Goal: Check status: Check status

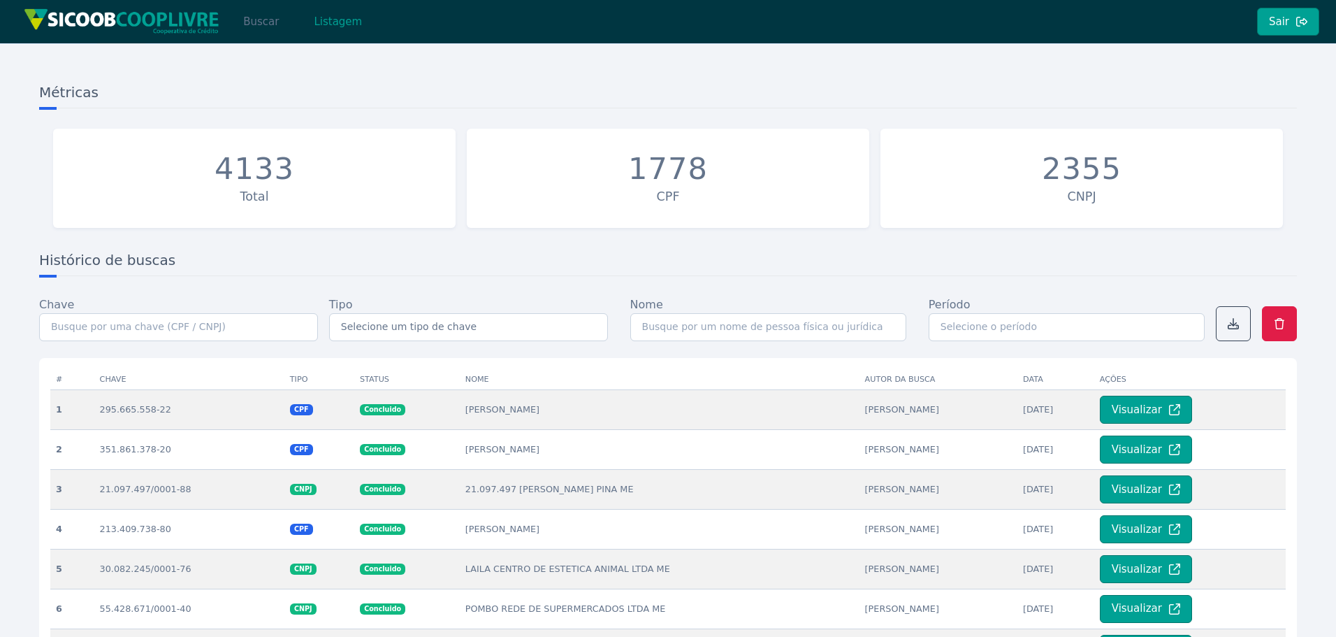
click at [266, 24] on button "Buscar" at bounding box center [260, 22] width 59 height 28
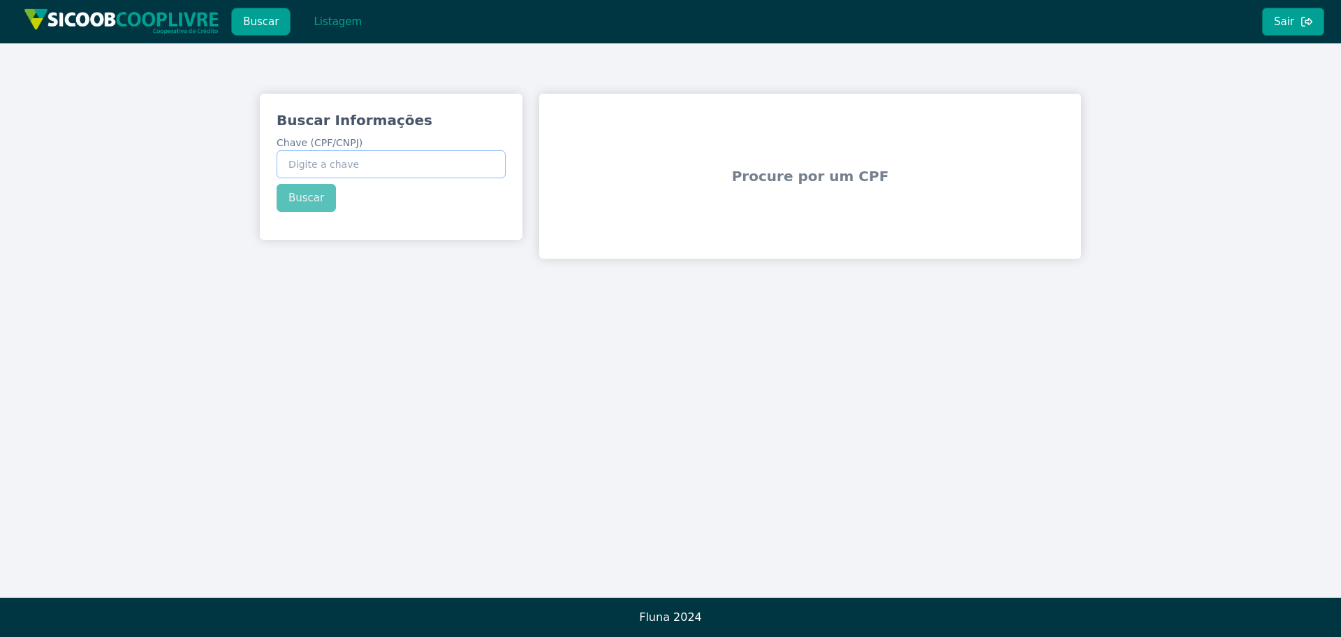
click at [466, 162] on input "Chave (CPF/CNPJ)" at bounding box center [391, 164] width 229 height 28
paste input "317.014.028-07"
click at [291, 197] on div "Buscar Informações Chave (CPF/CNPJ) 317.014.028-07 Buscar" at bounding box center [391, 161] width 263 height 135
click at [300, 197] on button "Buscar" at bounding box center [306, 198] width 59 height 28
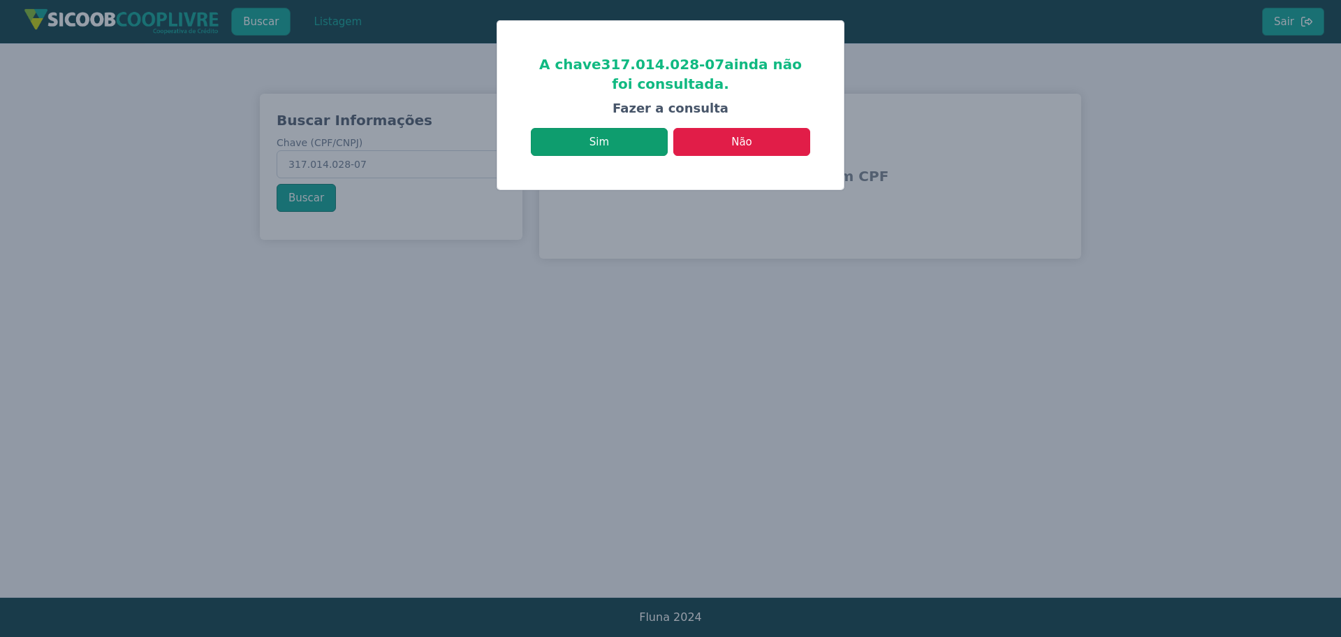
click at [643, 148] on button "Sim" at bounding box center [599, 142] width 137 height 28
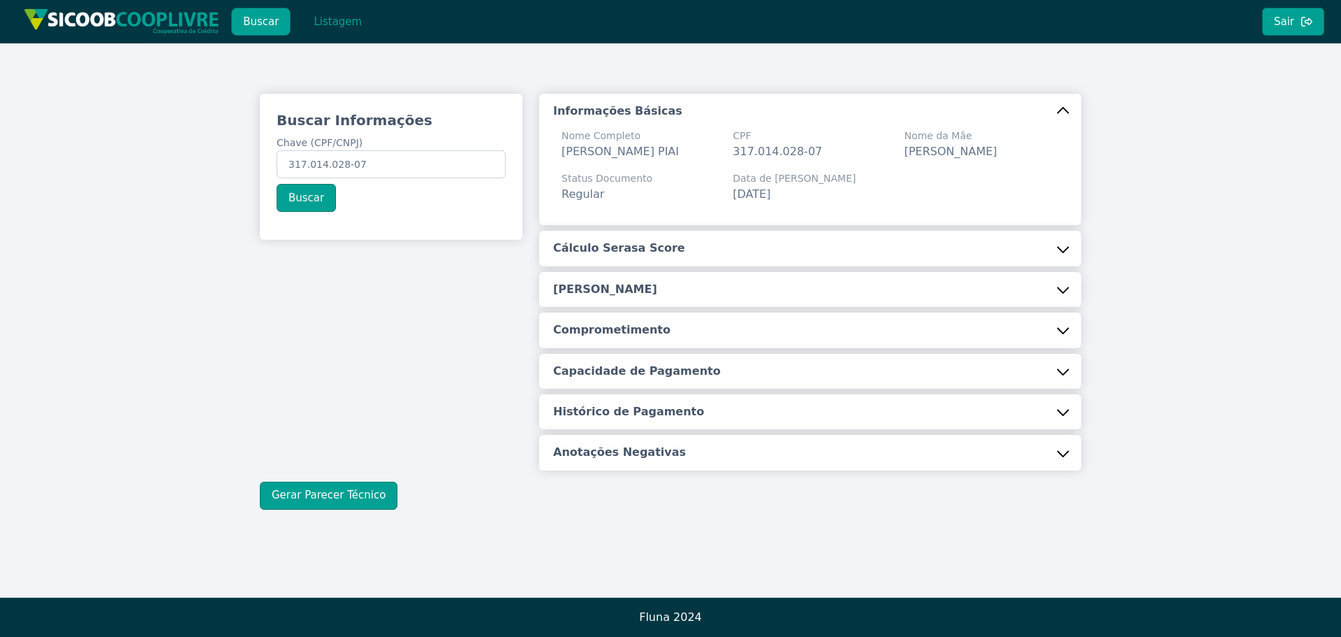
click at [630, 250] on button "Cálculo Serasa Score" at bounding box center [810, 248] width 542 height 35
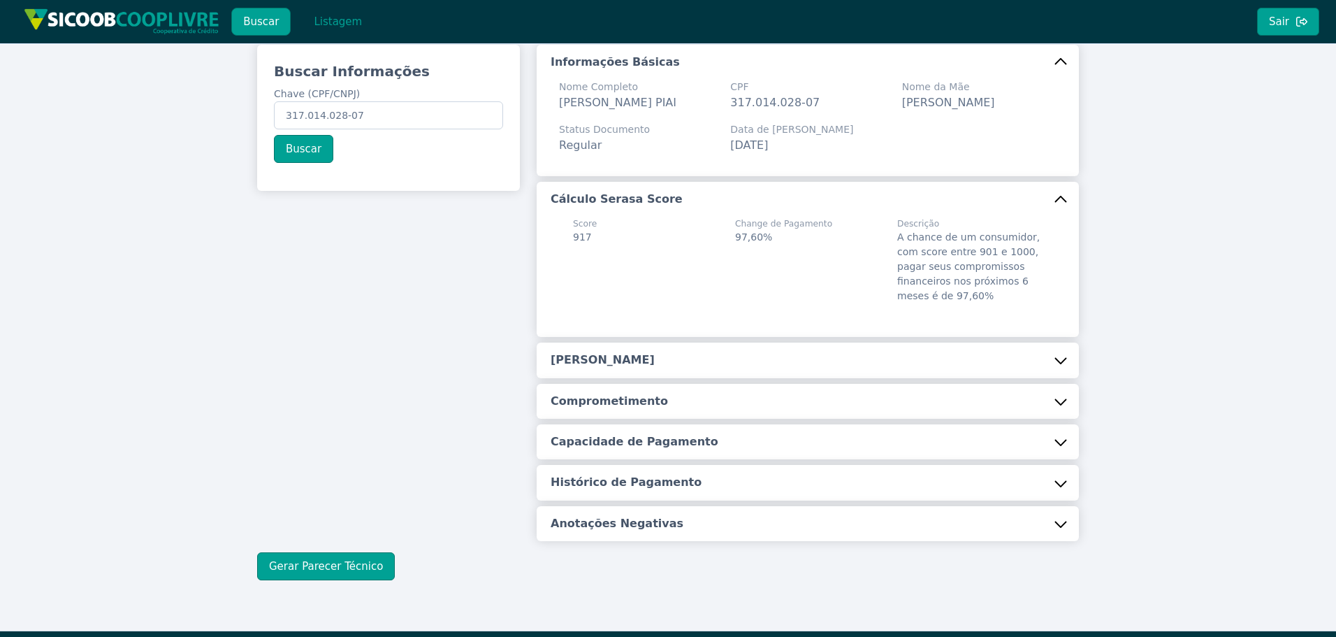
scroll to position [99, 0]
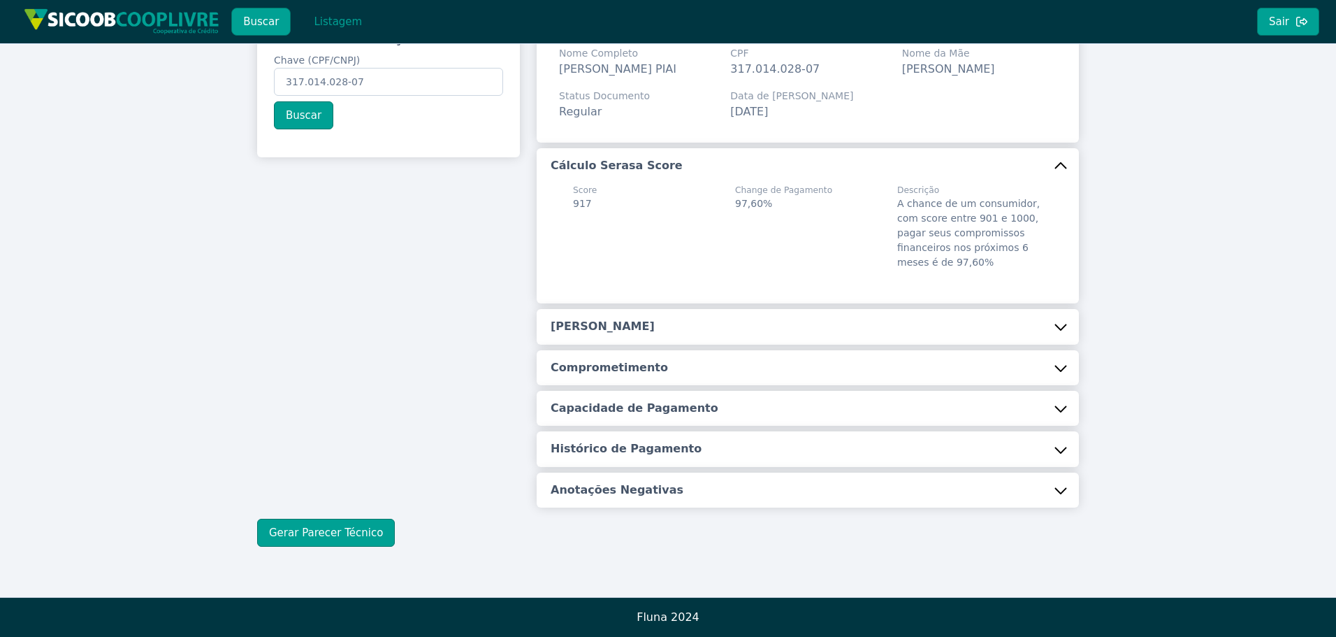
click at [602, 322] on h5 "[PERSON_NAME]" at bounding box center [603, 326] width 104 height 15
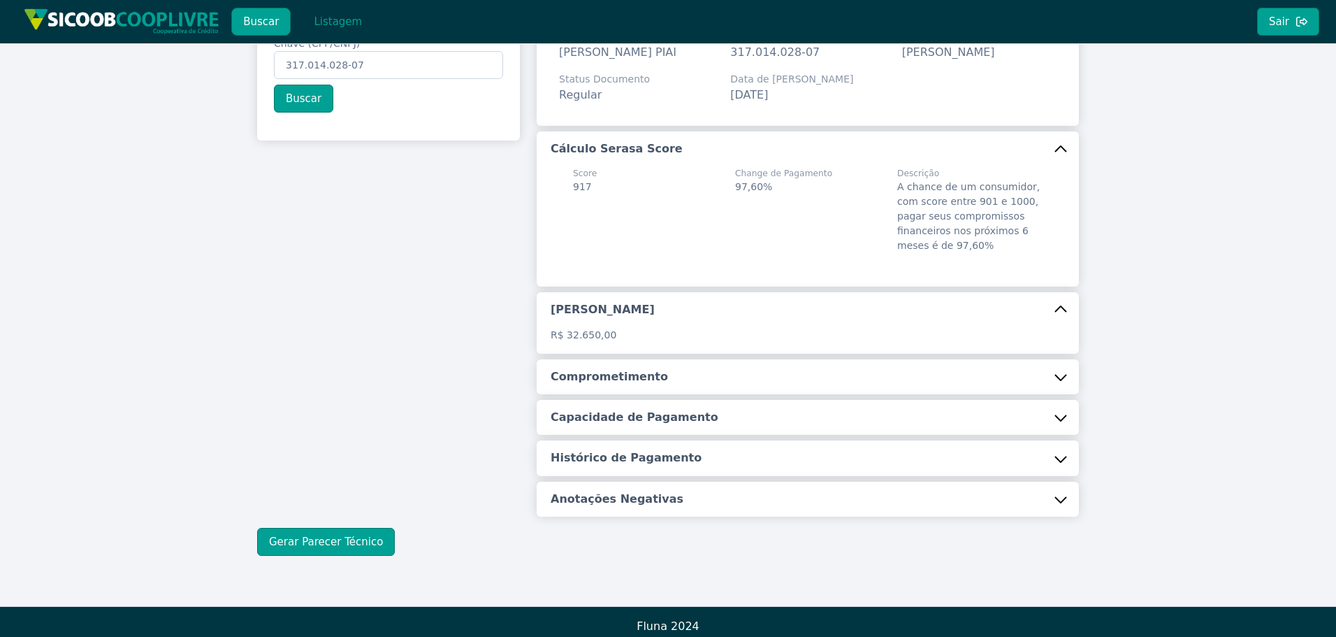
click at [622, 384] on h5 "Comprometimento" at bounding box center [609, 376] width 117 height 15
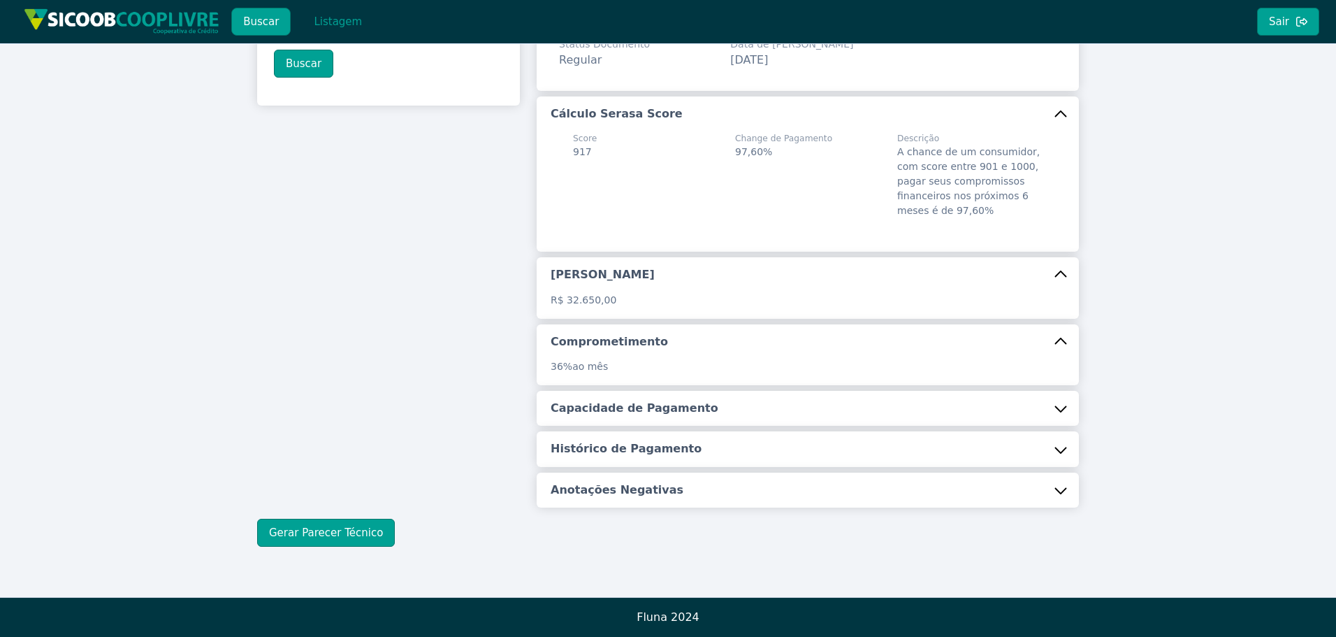
scroll to position [151, 0]
click at [622, 392] on button "Capacidade de Pagamento" at bounding box center [808, 408] width 542 height 35
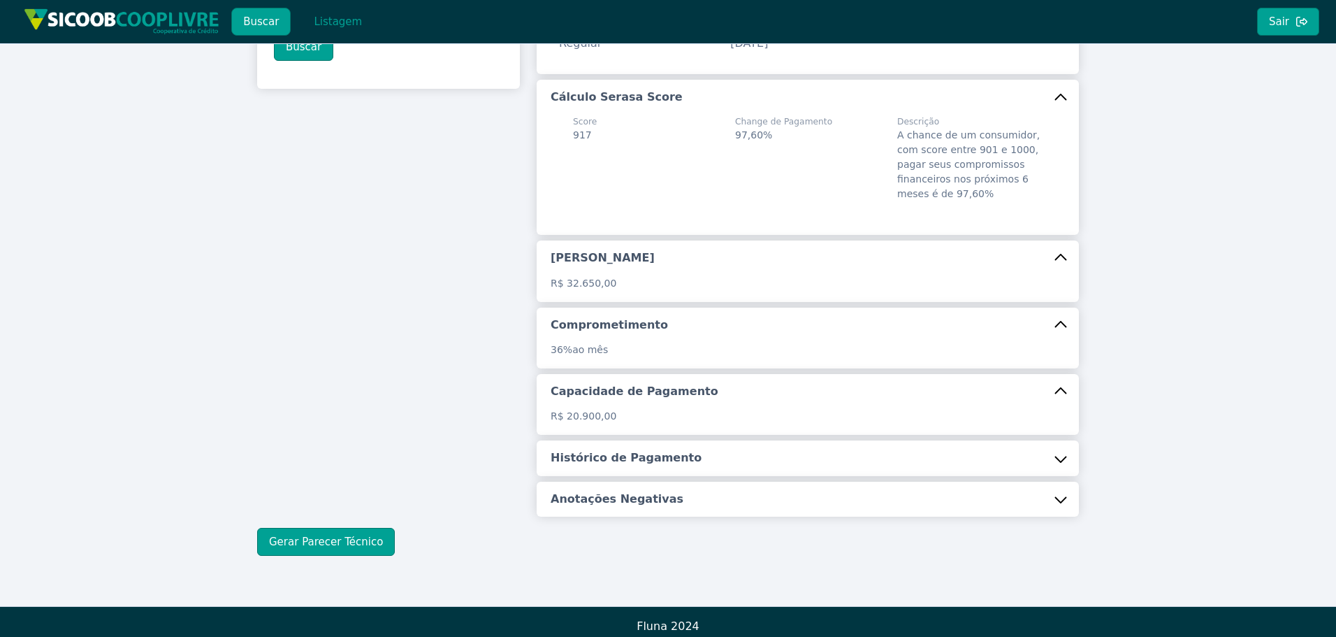
click at [623, 465] on h5 "Histórico de Pagamento" at bounding box center [626, 457] width 151 height 15
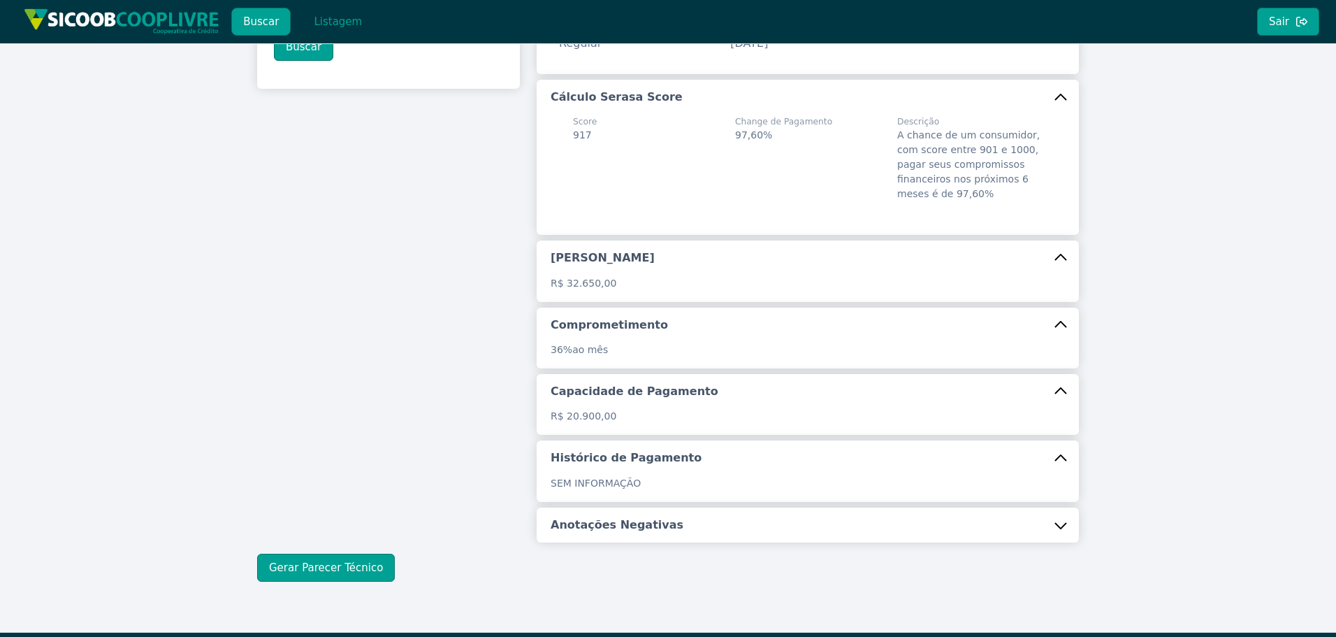
click at [639, 532] on h5 "Anotações Negativas" at bounding box center [617, 524] width 133 height 15
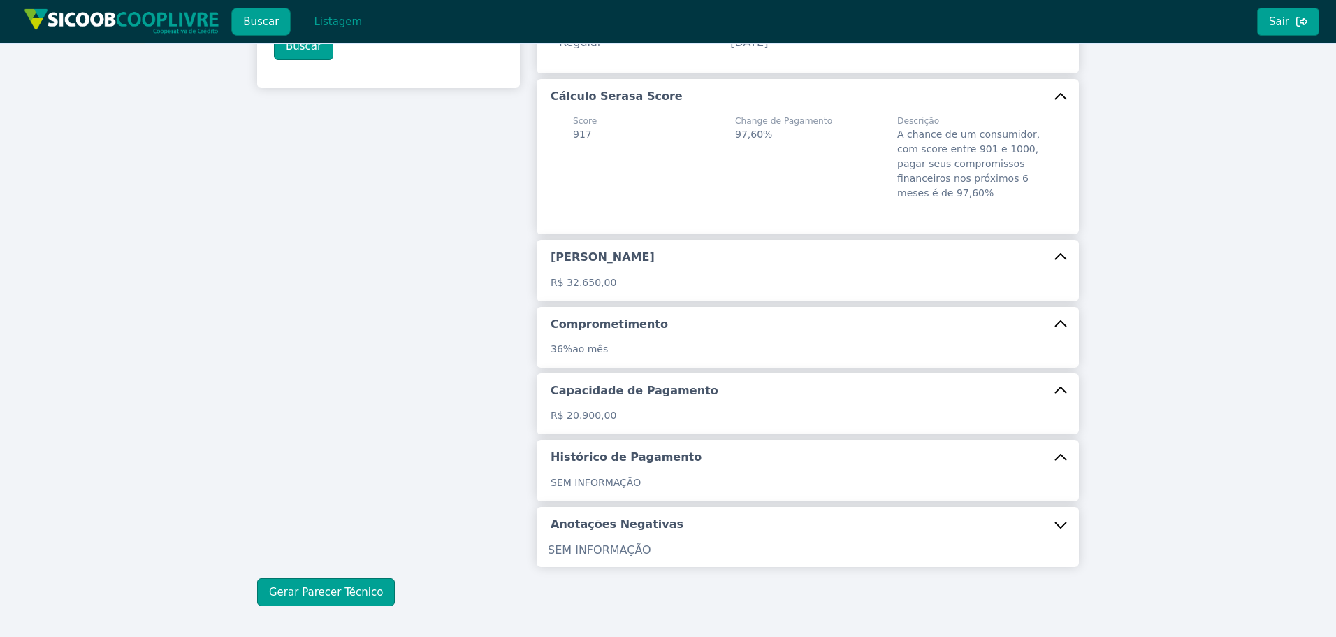
scroll to position [228, 0]
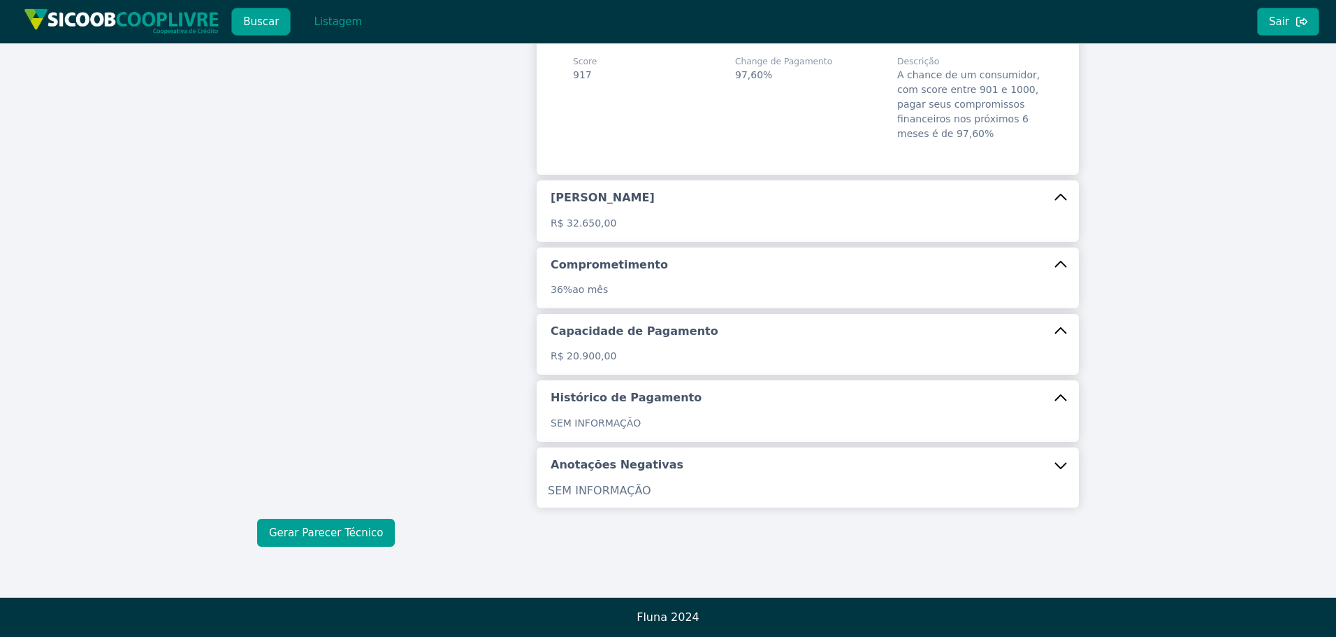
click at [365, 533] on button "Gerar Parecer Técnico" at bounding box center [326, 532] width 138 height 28
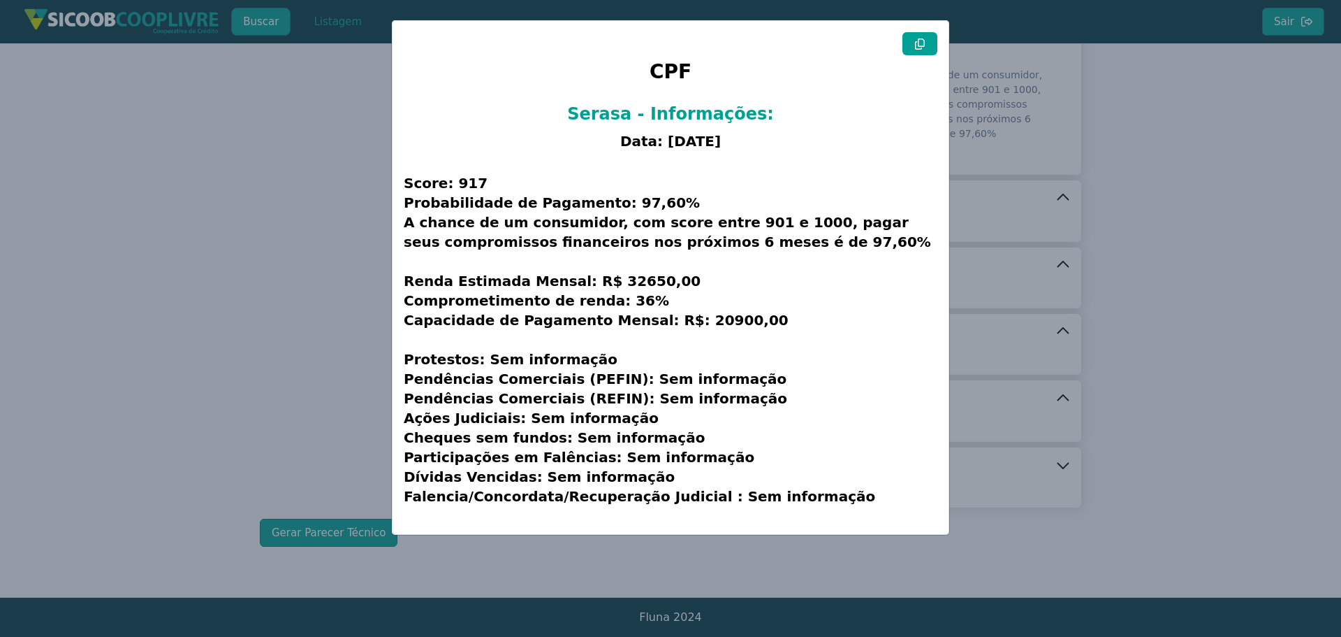
click at [921, 46] on icon at bounding box center [920, 43] width 10 height 11
click at [834, 428] on h3 "Score: 917 Probabilidade de Pagamento: 97,60% A chance de um consumidor, com sc…" at bounding box center [671, 340] width 534 height 366
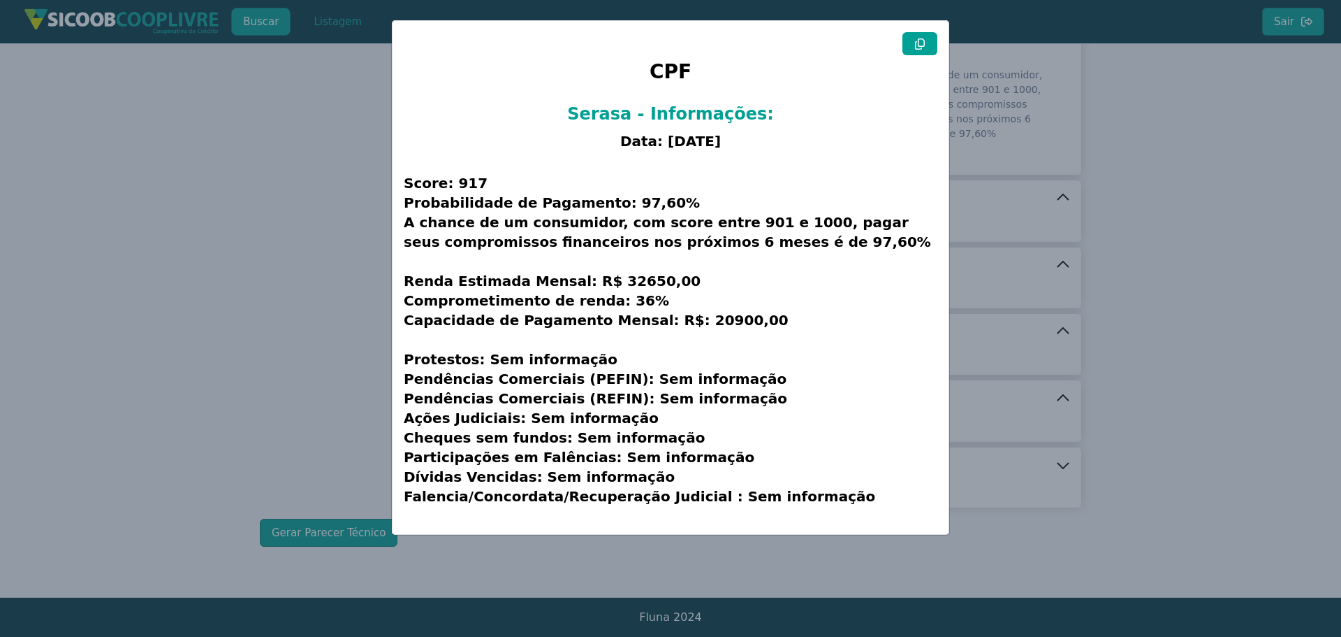
click at [362, 183] on modal-container "CPF Serasa - Informações: Data: [DATE] Score: 917 Probabilidade de Pagamento: 9…" at bounding box center [670, 318] width 1341 height 637
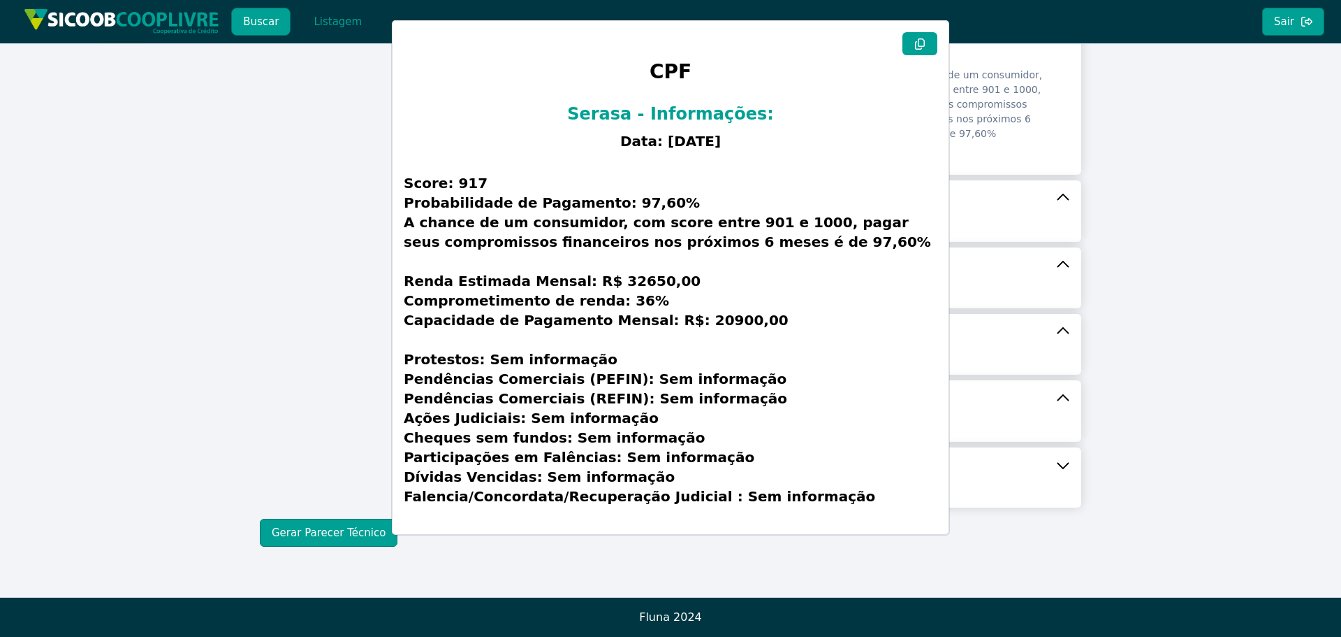
click at [233, 250] on modal-container "CPF Serasa - Informações: Data: [DATE] Score: 917 Probabilidade de Pagamento: 9…" at bounding box center [670, 318] width 1341 height 637
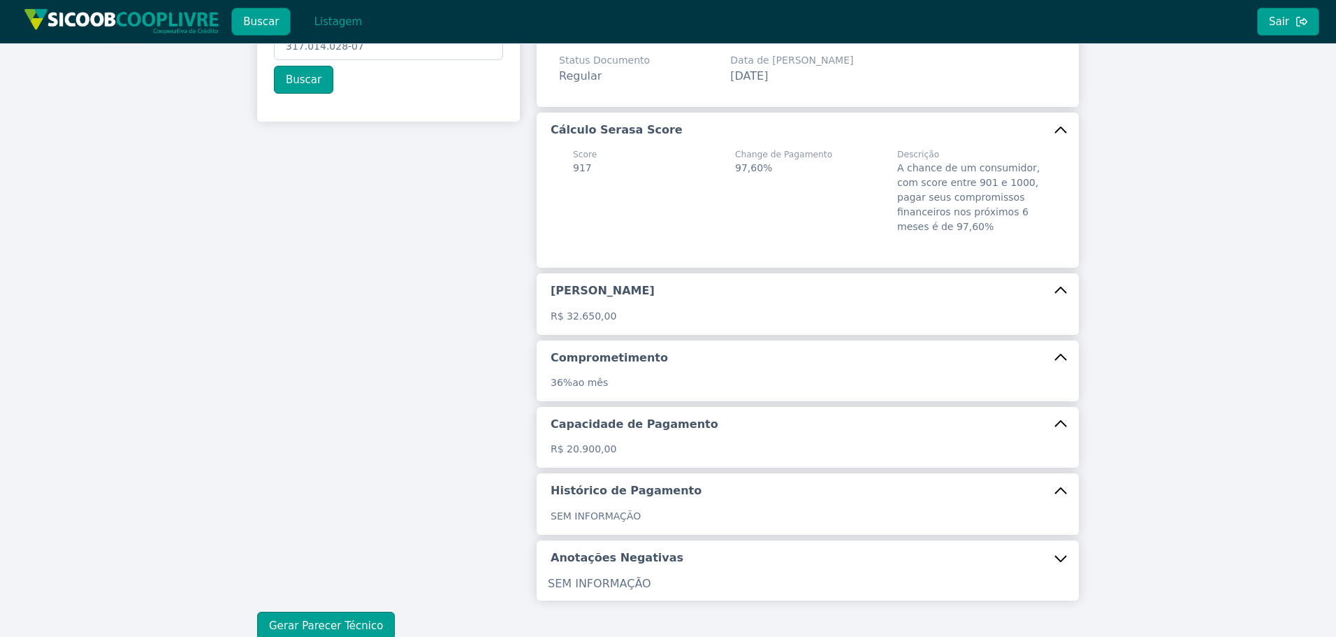
scroll to position [0, 0]
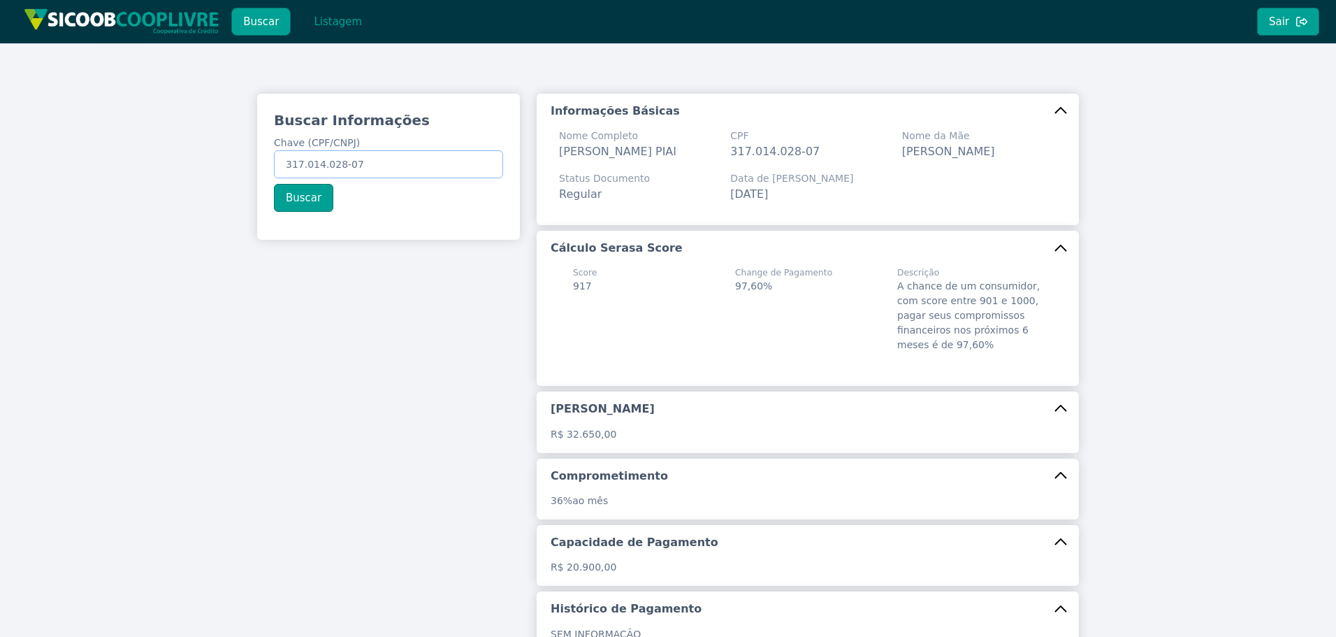
drag, startPoint x: 378, startPoint y: 157, endPoint x: -31, endPoint y: 144, distance: 408.9
click at [0, 144] on html "Buscar Listagem Sair Buscar Informações Chave (CPF/CNPJ) 317.014.028-07 Buscar …" at bounding box center [668, 318] width 1336 height 637
paste input "22.874.095/0001-05"
type input "22.874.095/0001-05"
click at [298, 199] on button "Buscar" at bounding box center [303, 198] width 59 height 28
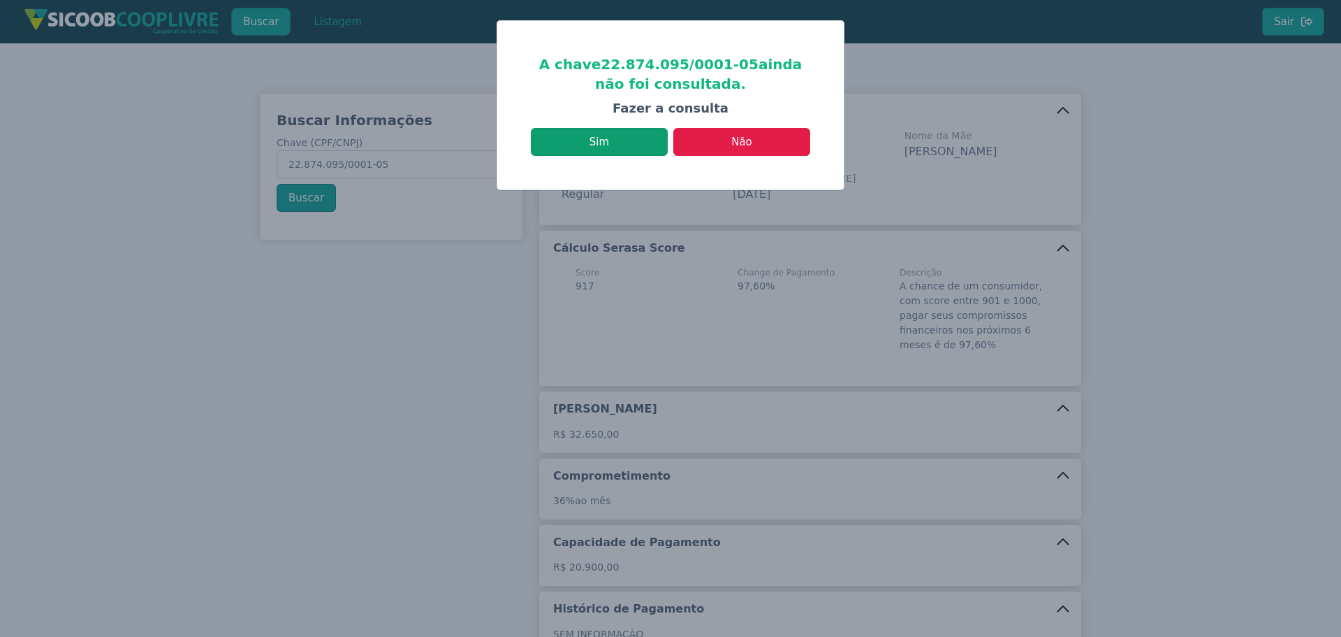
click at [591, 138] on button "Sim" at bounding box center [599, 142] width 137 height 28
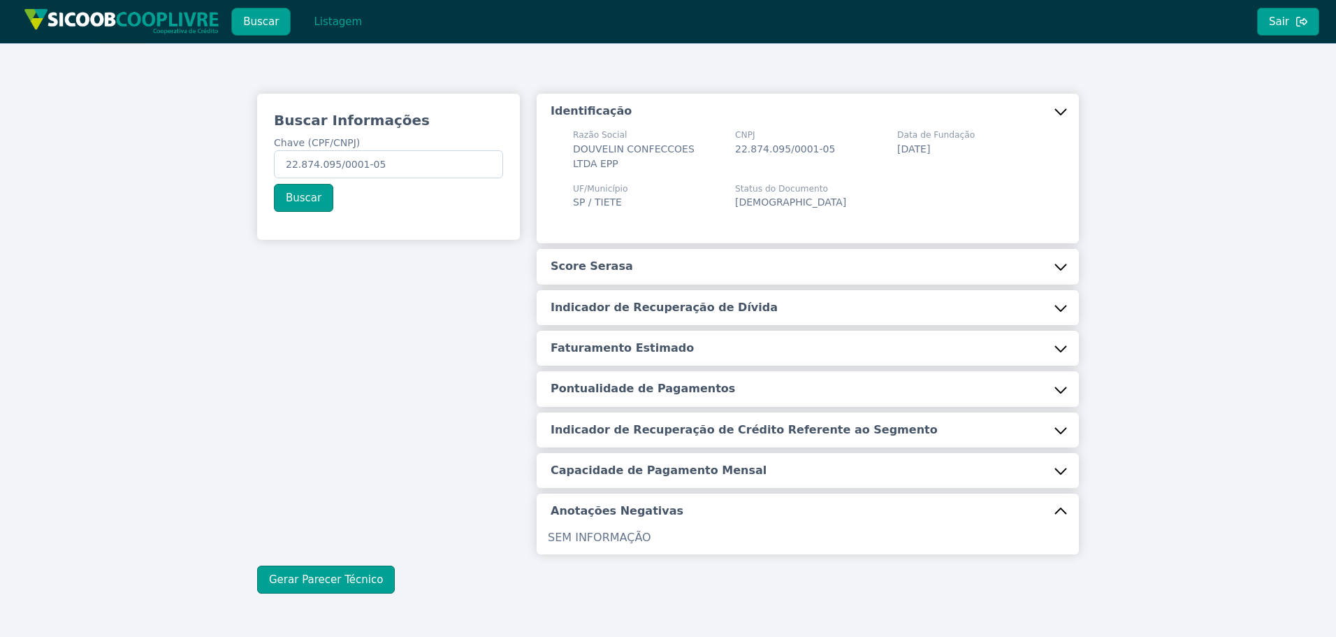
click at [639, 277] on button "Score Serasa" at bounding box center [808, 266] width 542 height 35
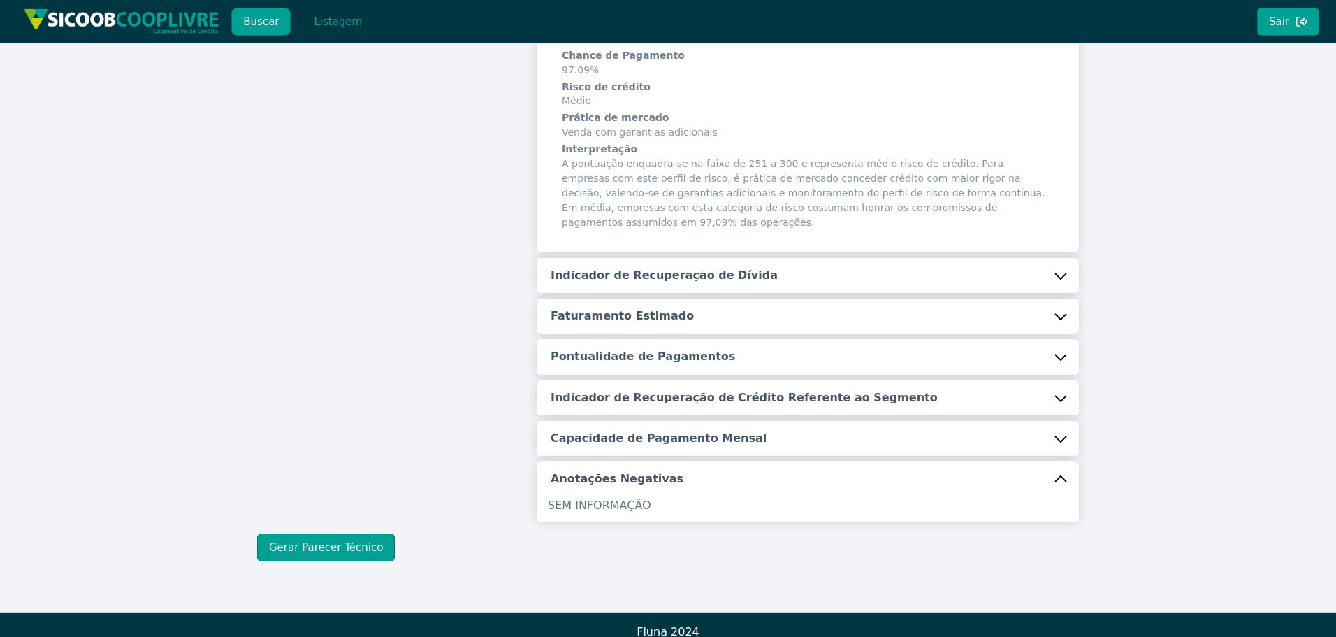
click at [659, 268] on h5 "Indicador de Recuperação de Dívida" at bounding box center [664, 275] width 227 height 15
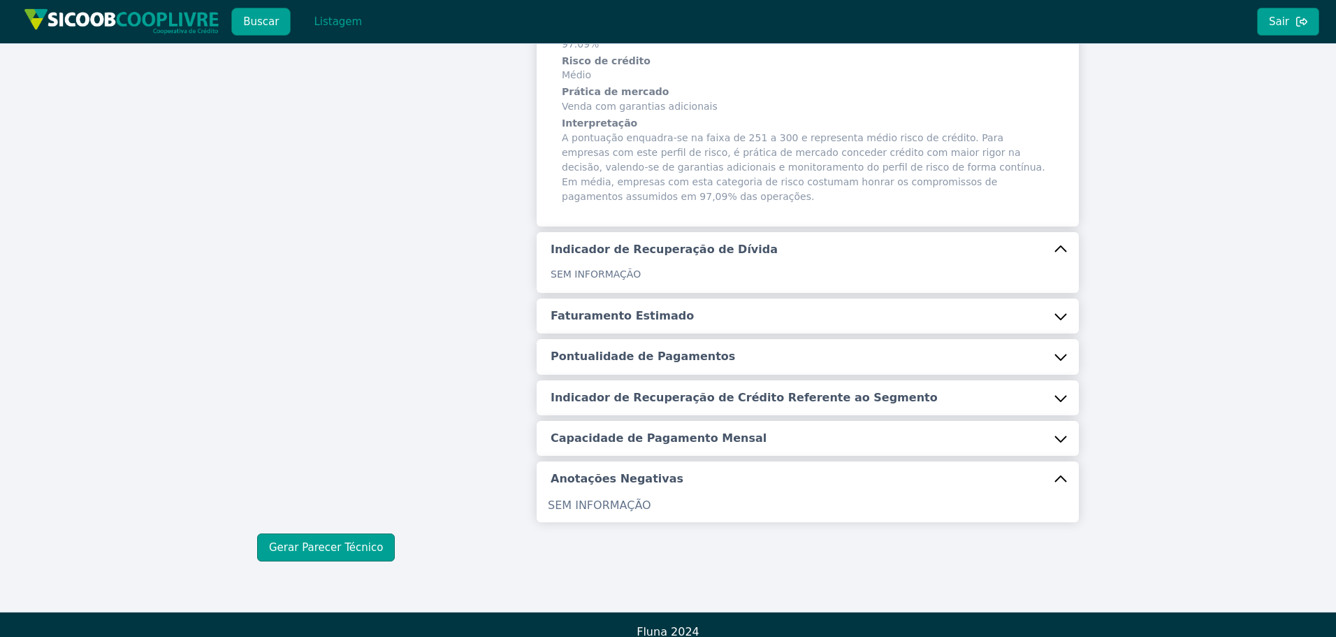
click at [636, 308] on h5 "Faturamento Estimado" at bounding box center [622, 315] width 143 height 15
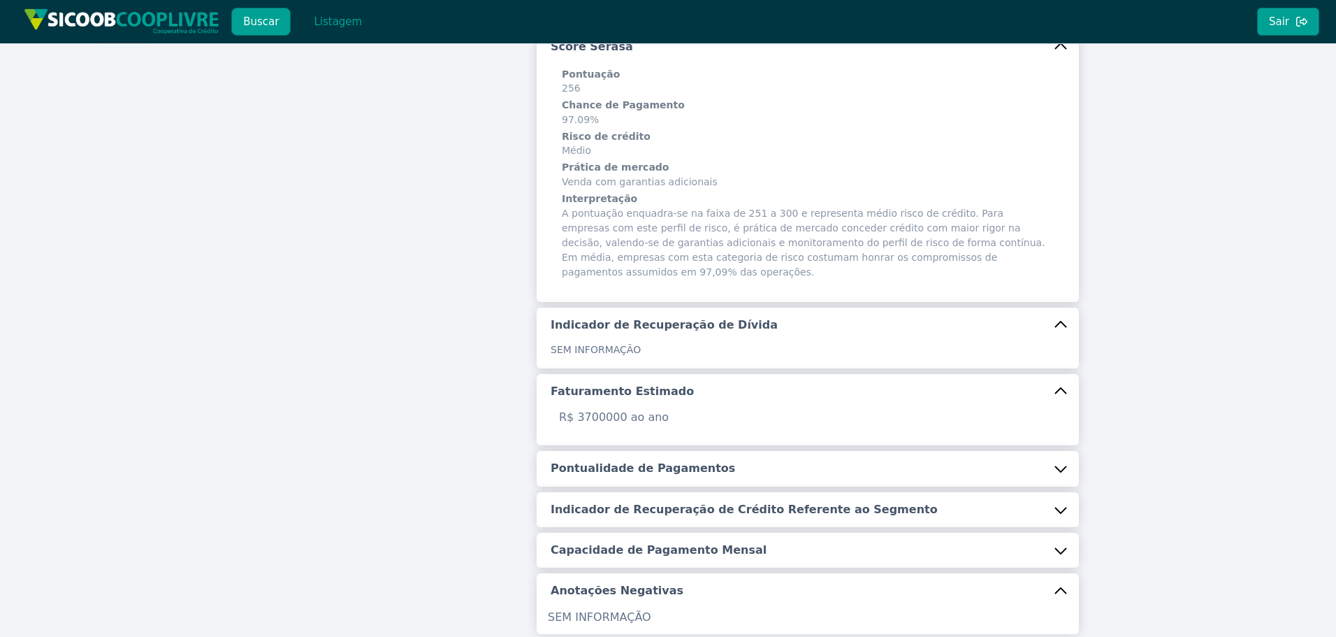
scroll to position [225, 0]
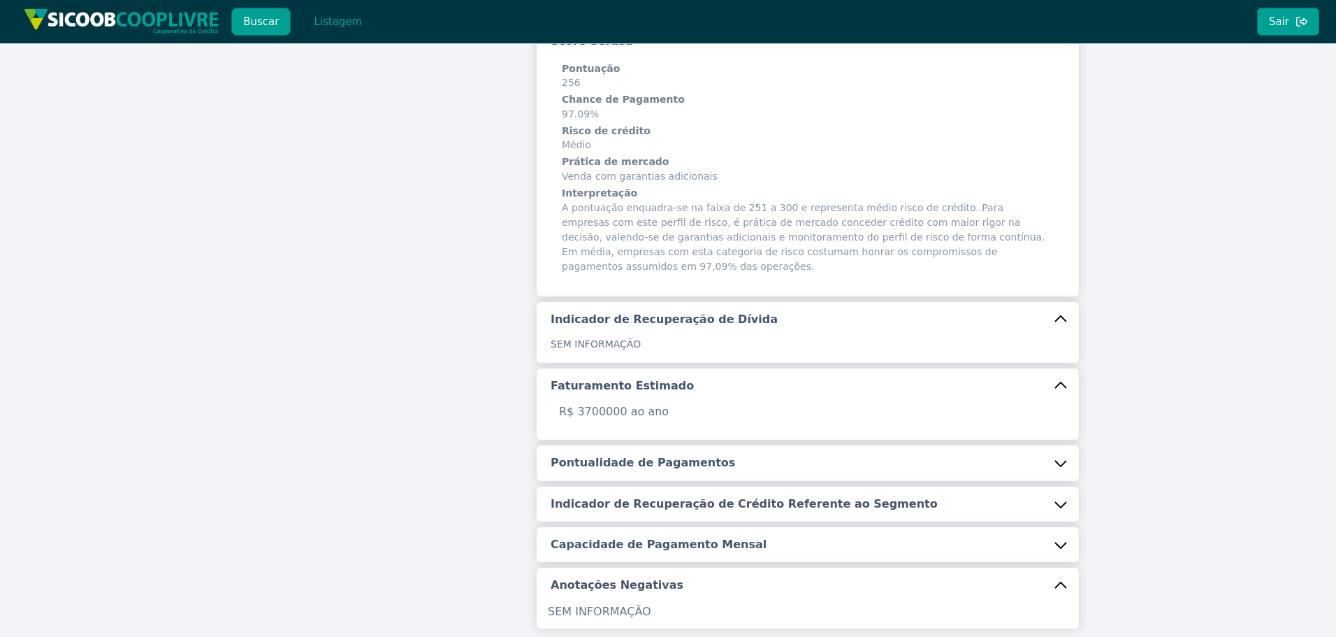
click at [674, 455] on h5 "Pontualidade de Pagamentos" at bounding box center [643, 462] width 184 height 15
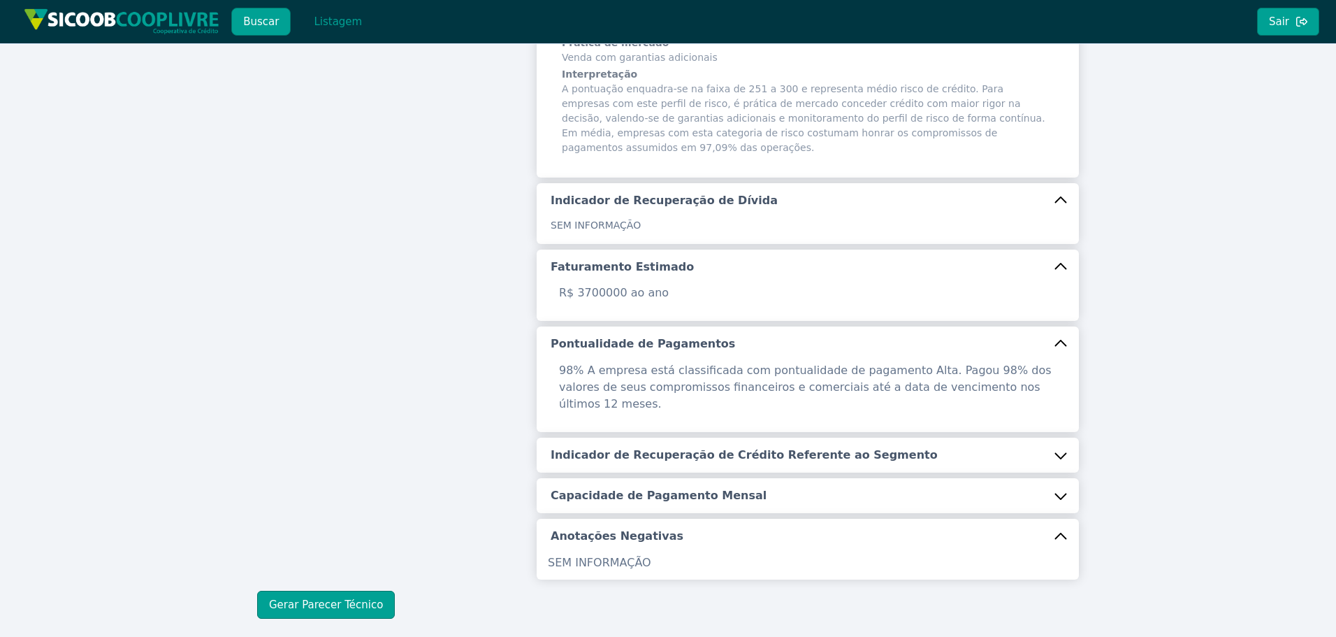
scroll to position [365, 0]
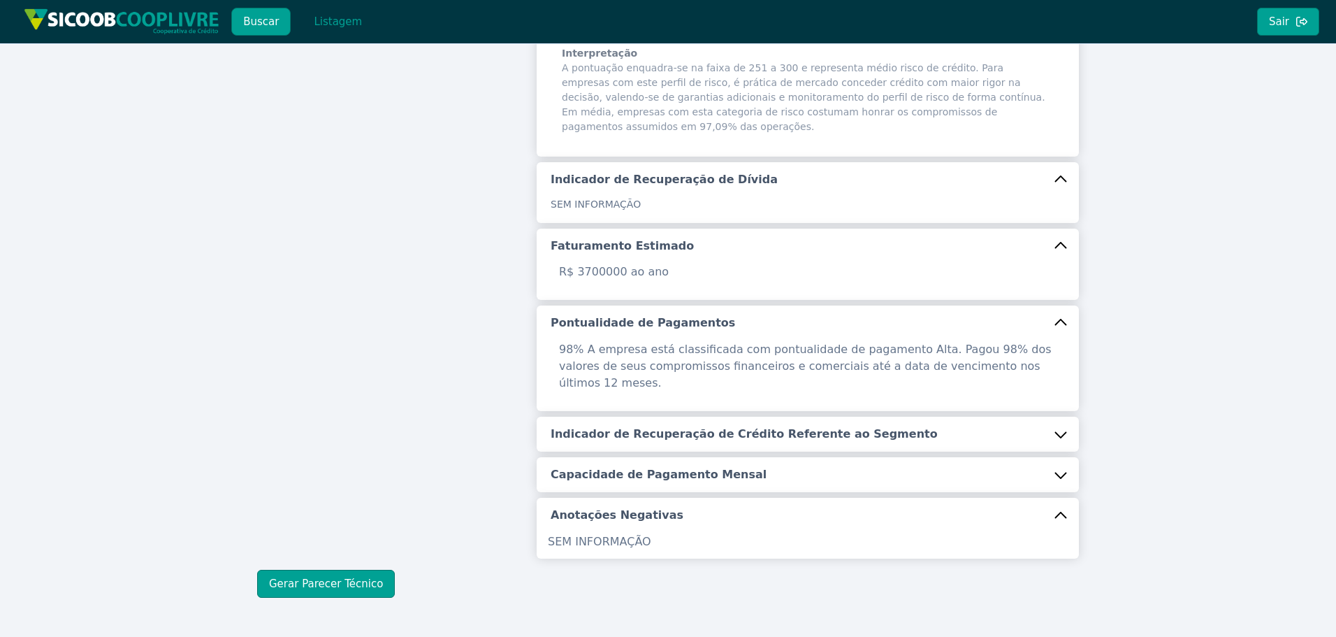
click at [702, 426] on h5 "Indicador de Recuperação de Crédito Referente ao Segmento" at bounding box center [744, 433] width 387 height 15
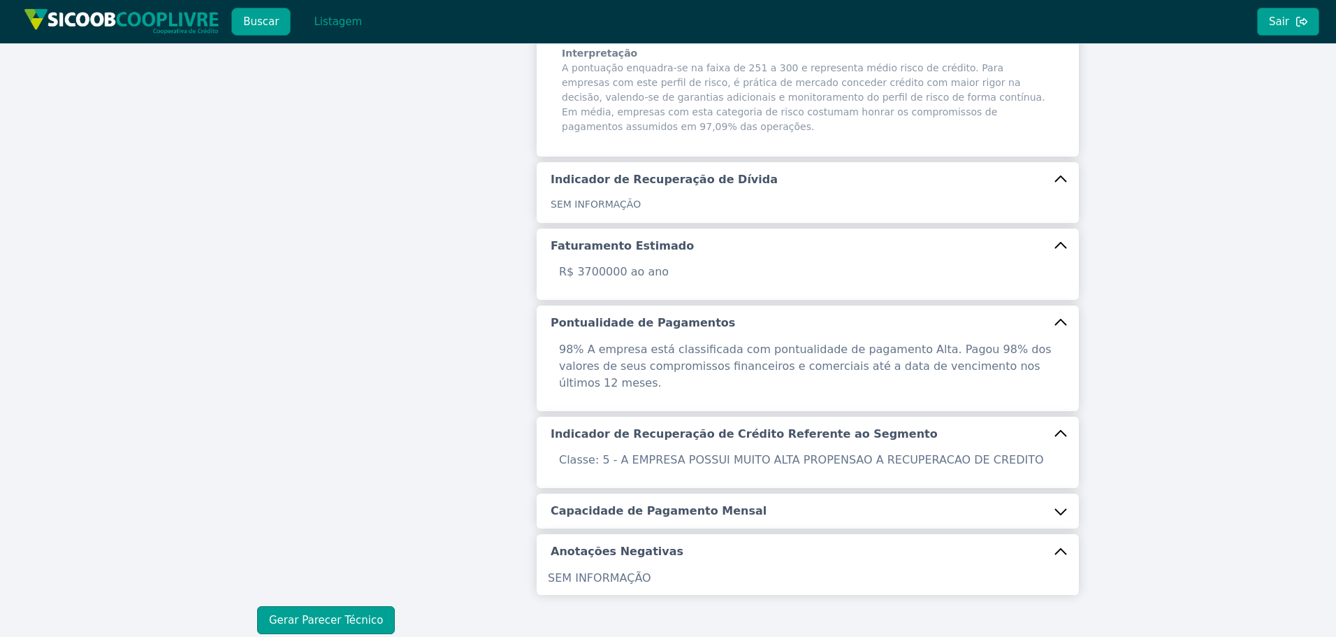
click at [677, 503] on h5 "Capacidade de Pagamento Mensal" at bounding box center [659, 510] width 216 height 15
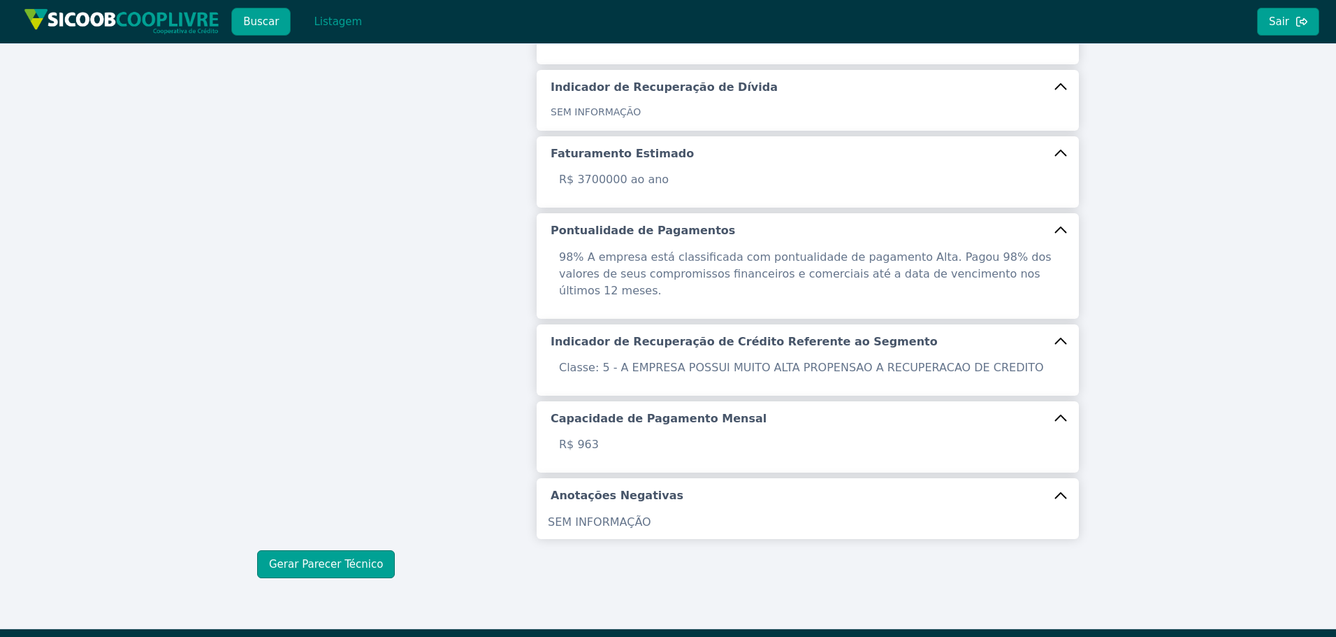
scroll to position [387, 0]
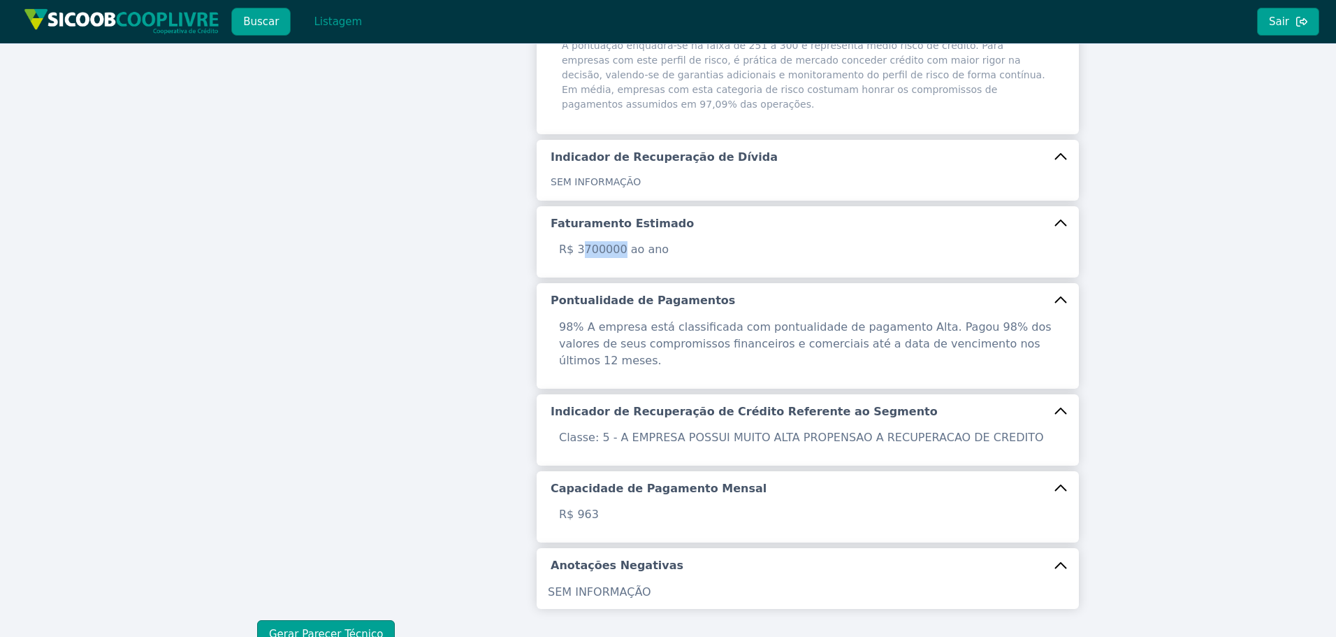
drag, startPoint x: 616, startPoint y: 233, endPoint x: 583, endPoint y: 234, distance: 32.2
click at [583, 241] on p "R$ 3700000 ao ano" at bounding box center [808, 249] width 514 height 17
click at [335, 479] on div "Buscar Informações Chave (CPF/CNPJ) 22.874.095/0001-05 Buscar" at bounding box center [388, 152] width 279 height 891
click at [331, 620] on button "Gerar Parecer Técnico" at bounding box center [326, 634] width 138 height 28
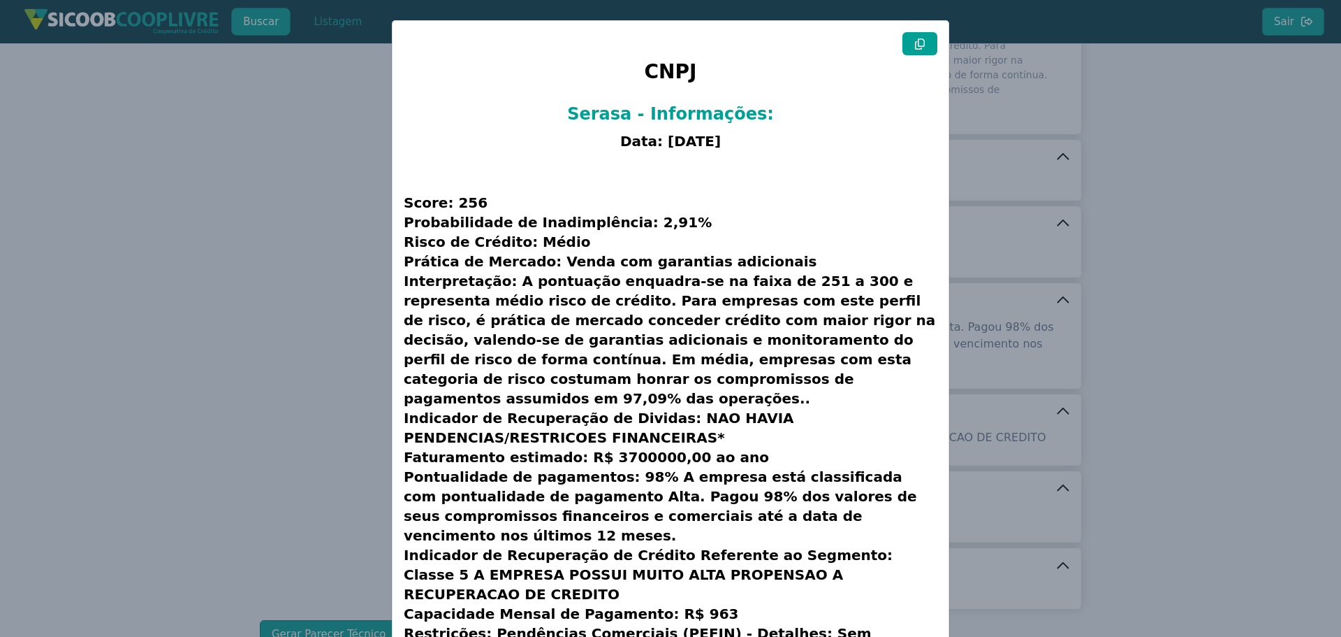
click at [923, 43] on button at bounding box center [920, 43] width 35 height 23
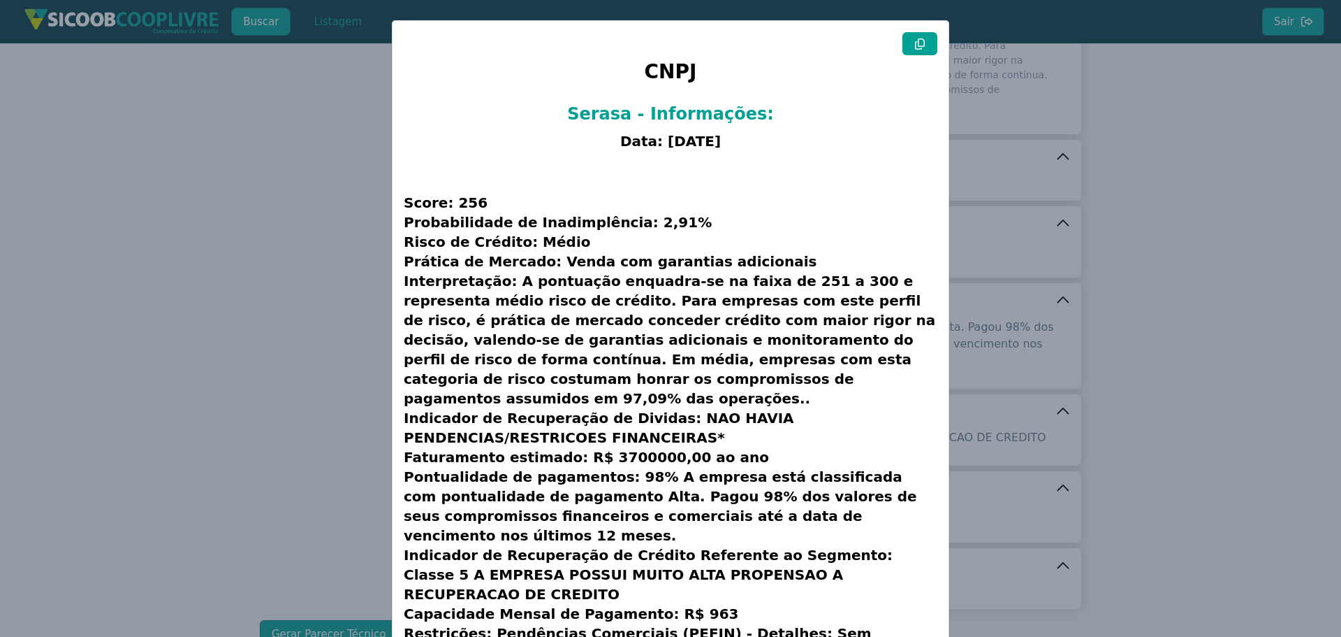
click at [312, 275] on modal-container "CNPJ Serasa - Informações: Data: [DATE] Score: 256 Probabilidade de Inadimplênc…" at bounding box center [670, 318] width 1341 height 637
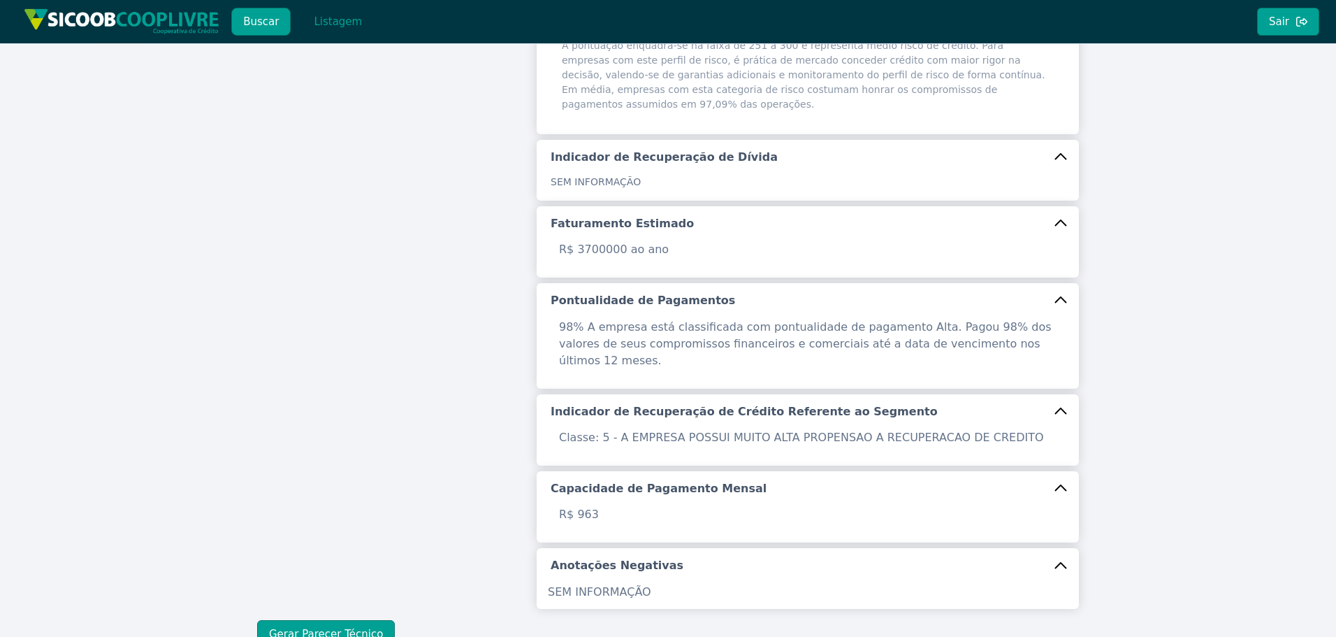
scroll to position [211, 0]
